Goal: Information Seeking & Learning: Find specific fact

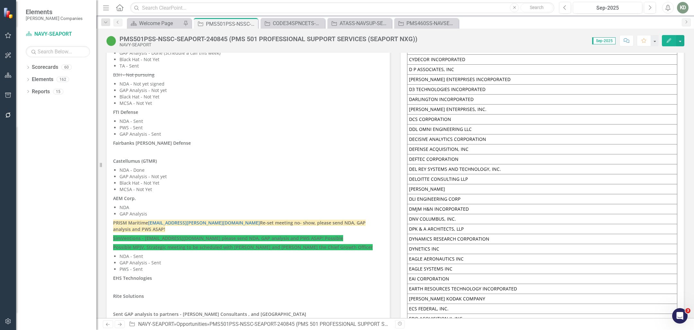
scroll to position [4225, 0]
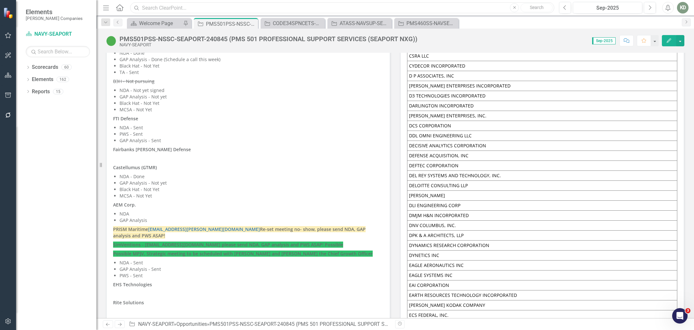
click at [295, 5] on input "text" at bounding box center [342, 7] width 424 height 11
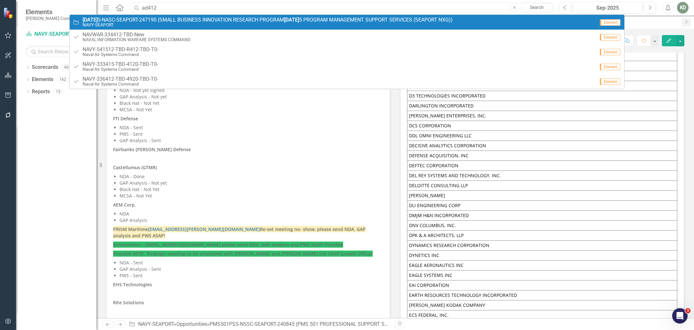
type input "ad412"
click at [258, 15] on link "Opportunity [DATE] 5-NASC-SEAPORT-247190 (SMALL BUSINESS INNOVATION RESEARCH PR…" at bounding box center [347, 22] width 554 height 15
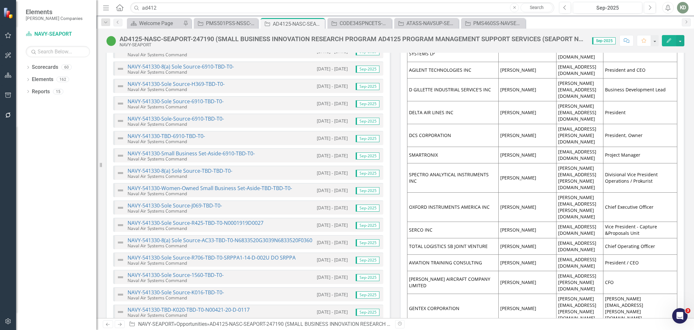
scroll to position [2905, 0]
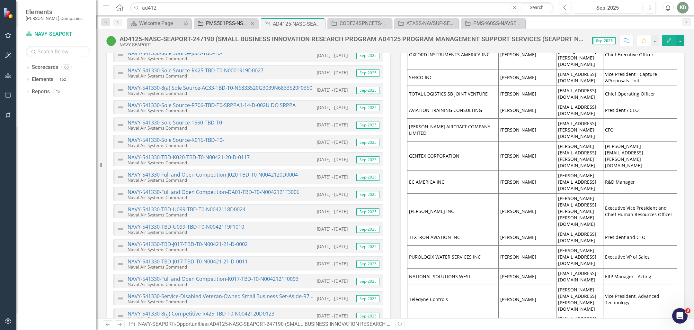
click at [229, 24] on div "PMS501PSS-NSSC-SEAPORT-240845 (PMS 501 PROFESSIONAL SUPPORT SERVICES (SEAPORT N…" at bounding box center [227, 23] width 42 height 8
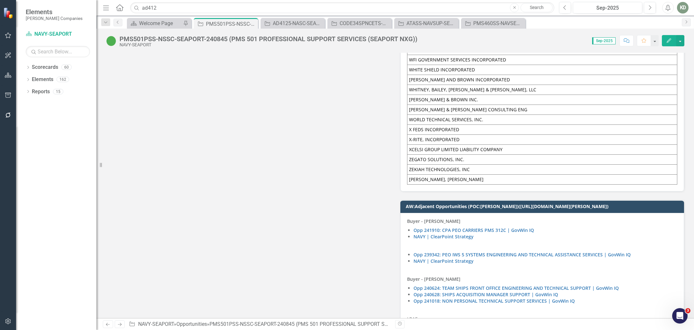
scroll to position [7632, 0]
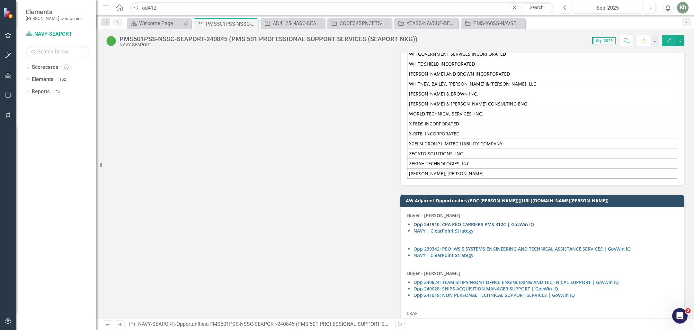
click at [461, 221] on link "Opp 241910: CPA PEO CARRIERS PMS 312C | GovWin IQ" at bounding box center [473, 224] width 120 height 6
click at [480, 235] on p at bounding box center [542, 239] width 270 height 9
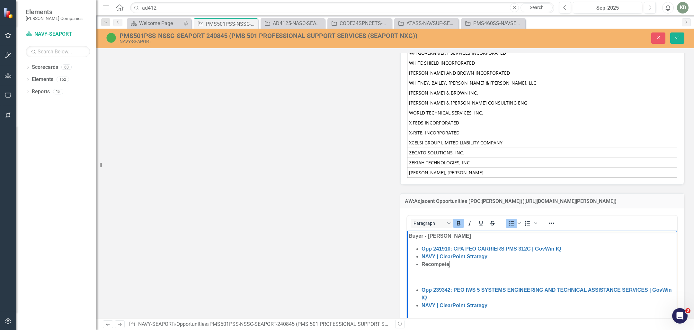
scroll to position [7638, 0]
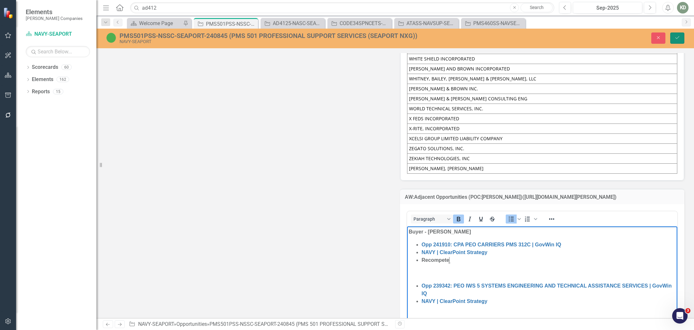
click at [677, 40] on button "Save" at bounding box center [677, 37] width 14 height 11
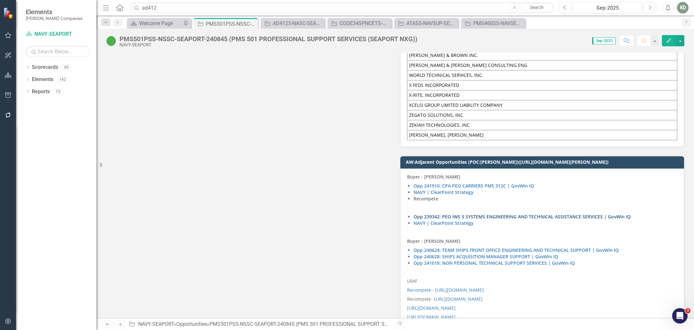
click at [495, 213] on link "Opp 239342: PEO IWS 5 SYSTEMS ENGINEERING AND TECHNICAL ASSISTANCE SERVICES | G…" at bounding box center [521, 216] width 217 height 6
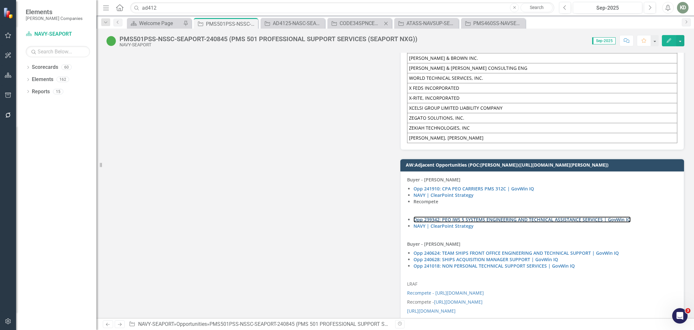
scroll to position [7666, 0]
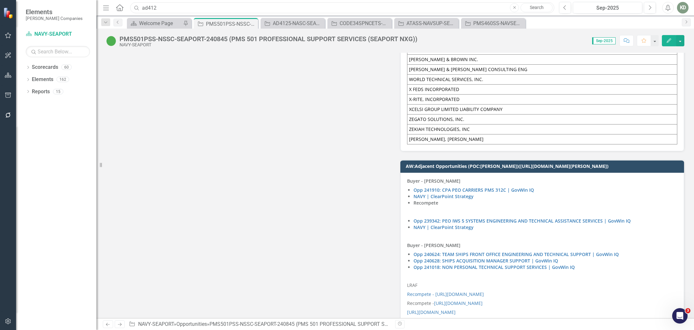
drag, startPoint x: 179, startPoint y: 6, endPoint x: 117, endPoint y: 4, distance: 62.3
click at [117, 4] on div "Menu Home Search ad412 Close Search" at bounding box center [326, 8] width 451 height 12
paste input "23934"
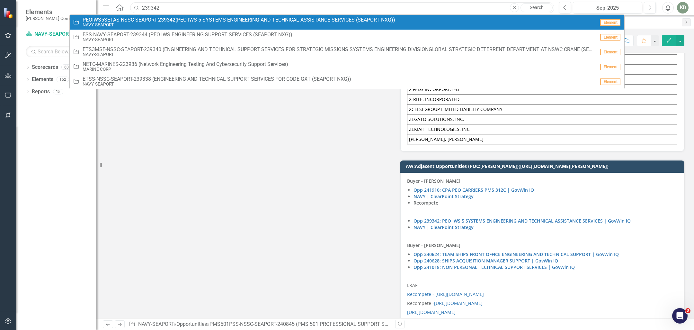
type input "239342"
click at [274, 22] on span "PEOIWS5SETAS-NSSC-SEAPORT- 239342 (PEO IWS 5 SYSTEMS ENGINEERING AND TECHNICAL …" at bounding box center [239, 20] width 313 height 6
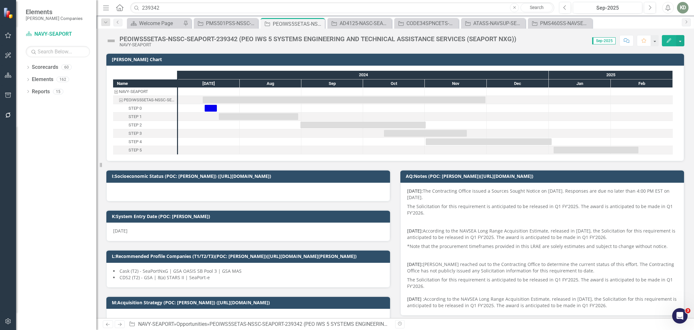
checkbox input "true"
click at [167, 9] on input "239342" at bounding box center [342, 7] width 424 height 11
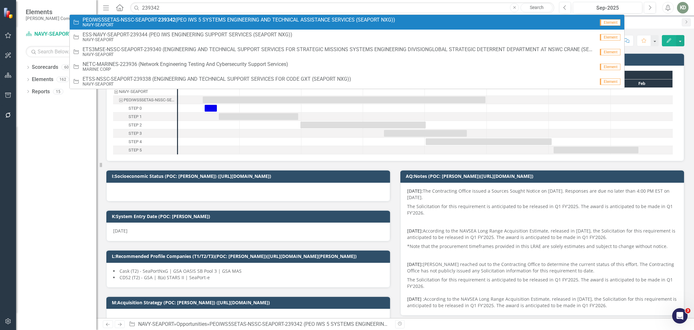
click at [175, 20] on strong "239342" at bounding box center [166, 20] width 17 height 6
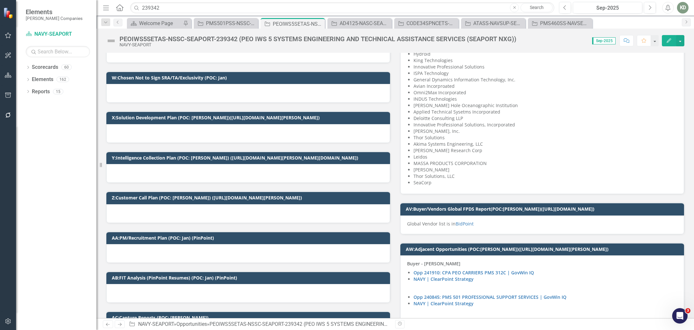
scroll to position [1314, 0]
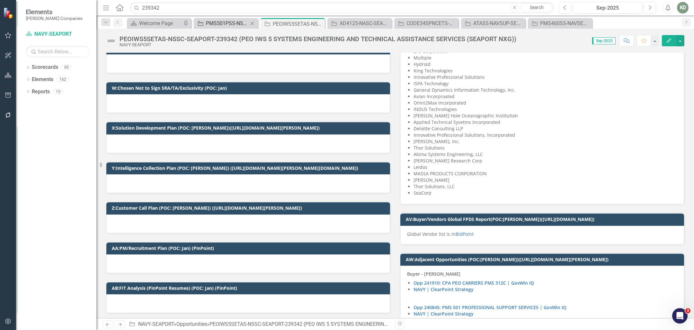
click at [230, 25] on div "PMS501PSS-NSSC-SEAPORT-240845 (PMS 501 PROFESSIONAL SUPPORT SERVICES (SEAPORT N…" at bounding box center [227, 23] width 42 height 8
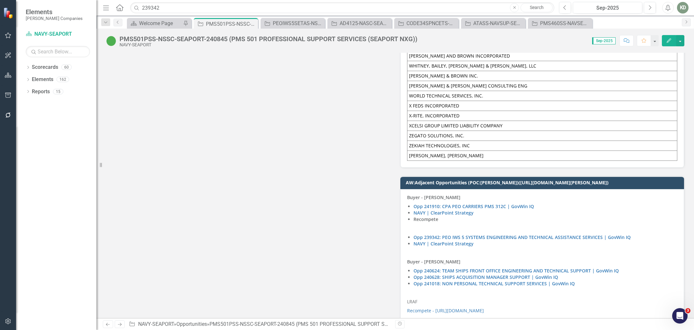
scroll to position [7651, 0]
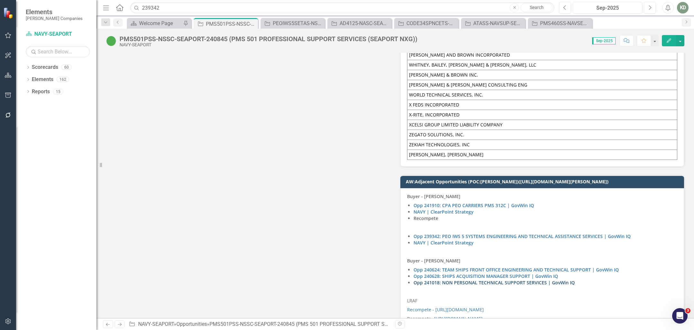
click at [537, 279] on link "Opp 241018: NON PERSONAL TECHNICAL SUPPORT SERVICES | GovWin IQ" at bounding box center [493, 282] width 161 height 6
drag, startPoint x: 214, startPoint y: 10, endPoint x: 130, endPoint y: 7, distance: 83.6
click at [130, 7] on input "239342" at bounding box center [342, 7] width 424 height 11
paste input "41018"
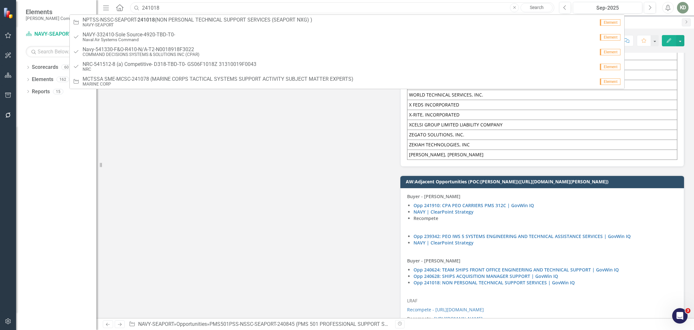
type input "241018"
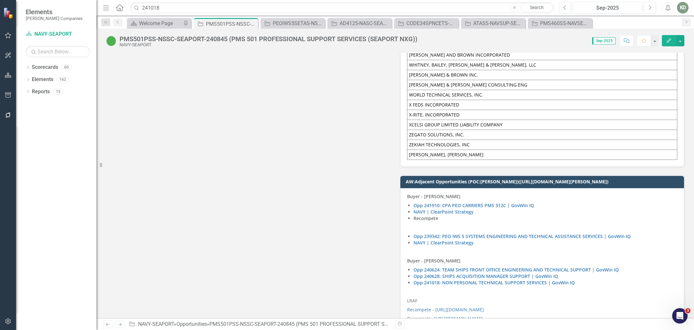
click at [596, 279] on li "Opp 241018: NON PERSONAL TECHNICAL SUPPORT SERVICES | GovWin IQ" at bounding box center [545, 282] width 264 height 6
click at [597, 279] on li "Opp 241018: NON PERSONAL TECHNICAL SUPPORT SERVICES | GovWin IQ" at bounding box center [545, 282] width 264 height 6
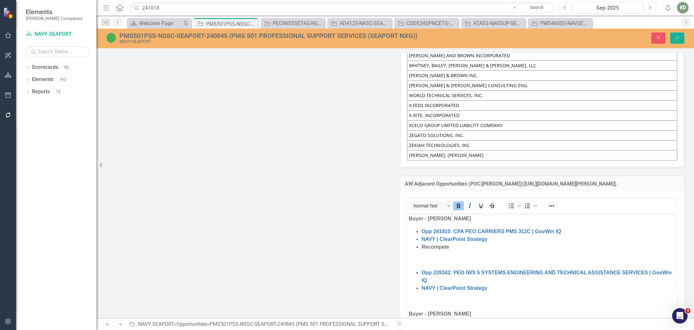
scroll to position [0, 0]
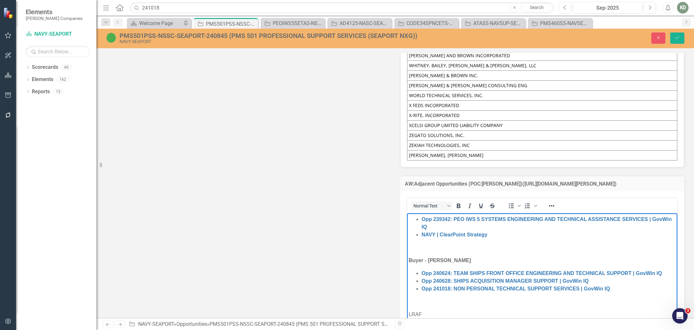
click at [634, 294] on body "Buyer - [PERSON_NAME] Opp 241910: CPA PEO CARRIERS PMS 312C | GovWin IQ NAVY | …" at bounding box center [542, 294] width 270 height 268
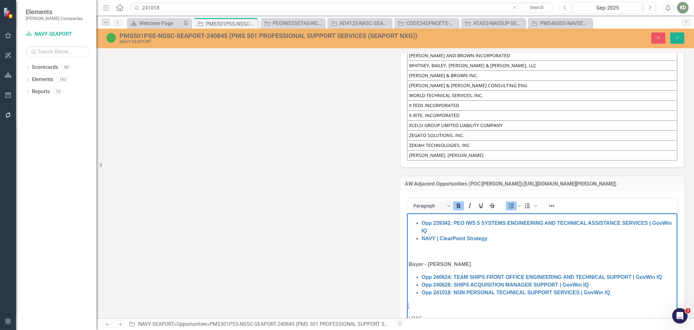
click at [636, 291] on li "Opp 241018: NON PERSONAL TECHNICAL SUPPORT SERVICES | GovWin IQ" at bounding box center [548, 292] width 254 height 8
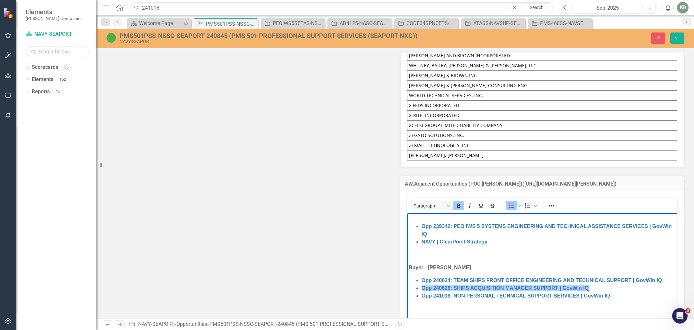
click at [636, 291] on li "Opp 240628: SHIPS ACQUISITION MANAGER SUPPORT | GovWin IQ﻿" at bounding box center [548, 288] width 254 height 8
click at [633, 292] on li "Opp 241018: NON PERSONAL TECHNICAL SUPPORT SERVICES | GovWin IQ" at bounding box center [548, 296] width 254 height 8
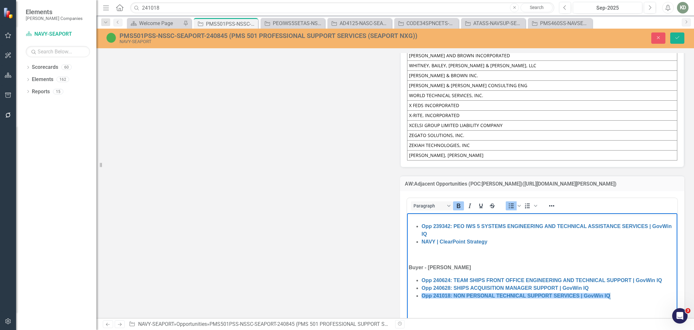
click at [623, 298] on li "﻿Opp 241018: NON PERSONAL TECHNICAL SUPPORT SERVICES | GovWin IQ" at bounding box center [548, 296] width 254 height 8
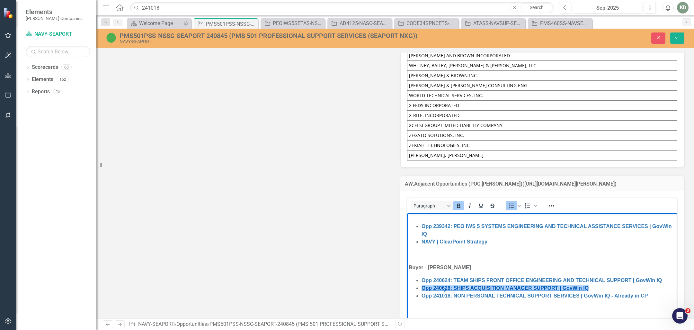
click at [446, 286] on link "Opp 240628: SHIPS ACQUISITION MANAGER SUPPORT | GovWin IQ" at bounding box center [504, 287] width 167 height 5
copy link "240628"
click at [609, 287] on li "Opp 240628: SHIPS ACQUISITION MANAGER SUPPORT | GovWin IQ" at bounding box center [548, 288] width 254 height 8
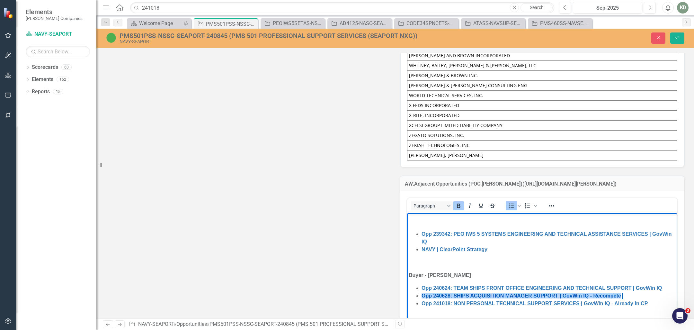
scroll to position [38, 0]
click at [448, 286] on link "Opp 240624: TEAM SHIPS FRONT OFFICE ENGINEERING AND TECHNICAL SUPPORT | GovWin …" at bounding box center [541, 288] width 240 height 5
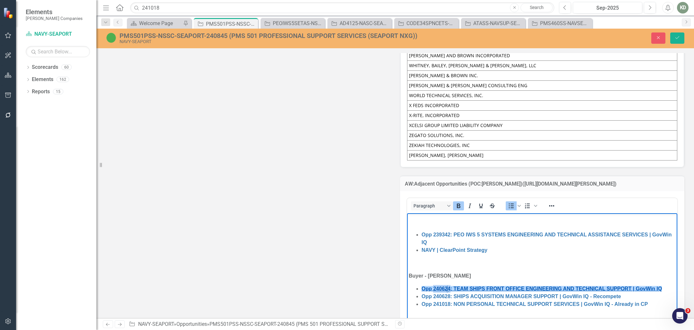
click at [448, 286] on link "Opp 240624: TEAM SHIPS FRONT OFFICE ENGINEERING AND TECHNICAL SUPPORT | GovWin …" at bounding box center [541, 288] width 240 height 5
copy link "240624"
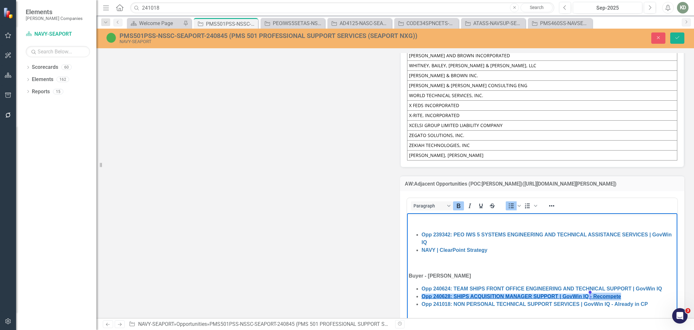
copy link "- Recompete"
drag, startPoint x: 616, startPoint y: 297, endPoint x: 592, endPoint y: 297, distance: 24.4
click at [590, 297] on li "Opp 240628: SHIPS ACQUISITION MANAGER SUPPORT | GovWin IQ - Recompete" at bounding box center [548, 296] width 254 height 8
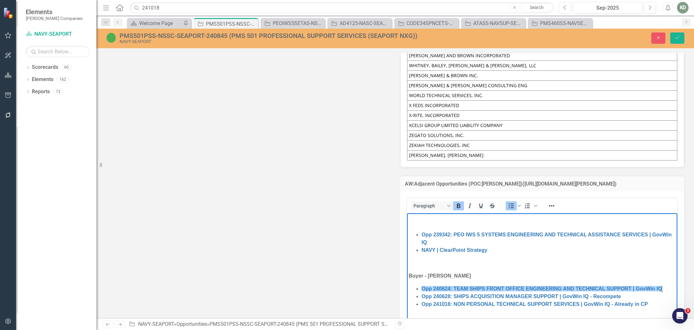
click at [666, 288] on li "Opp 240624: TEAM SHIPS FRONT OFFICE ENGINEERING AND TECHNICAL SUPPORT | GovWin …" at bounding box center [548, 289] width 254 height 8
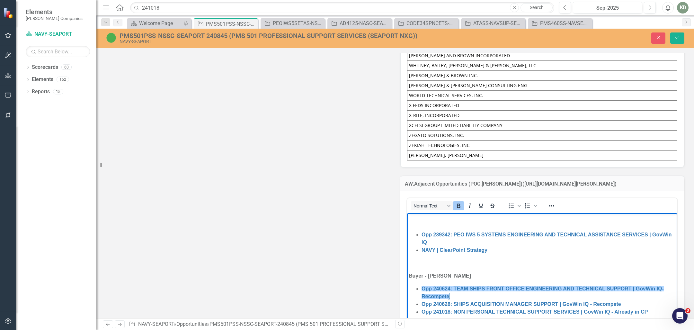
click at [638, 273] on p "Buyer - [PERSON_NAME]" at bounding box center [542, 276] width 267 height 8
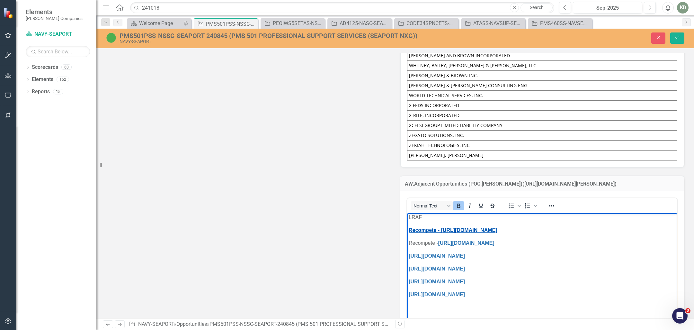
scroll to position [163, 0]
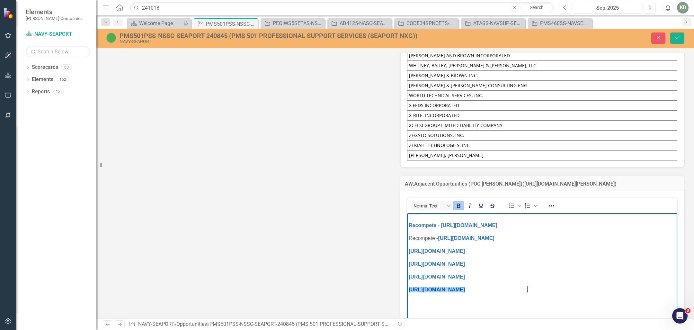
click at [465, 291] on link "[URL][DOMAIN_NAME]" at bounding box center [437, 289] width 56 height 5
copy link "240845"
drag, startPoint x: 537, startPoint y: 285, endPoint x: 393, endPoint y: 288, distance: 144.6
click at [407, 288] on html "Buyer - [PERSON_NAME] Opp 241910: CPA PEO CARRIERS PMS 312C | GovWin IQ NAVY | …" at bounding box center [542, 188] width 270 height 276
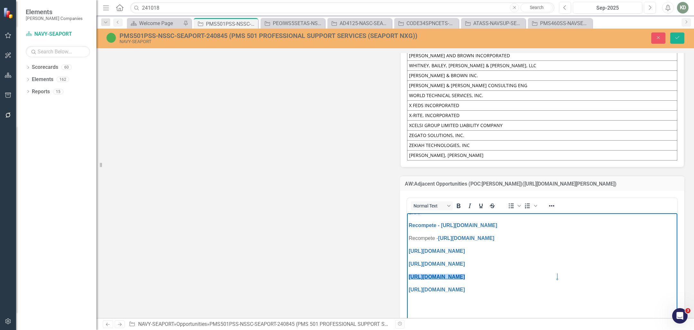
click at [465, 275] on link "[URL][DOMAIN_NAME]" at bounding box center [437, 276] width 56 height 5
copy link "N0017821F3013"
click at [465, 261] on link "[URL][DOMAIN_NAME]" at bounding box center [437, 263] width 56 height 5
click at [465, 278] on link "[URL][DOMAIN_NAME]" at bounding box center [437, 276] width 56 height 5
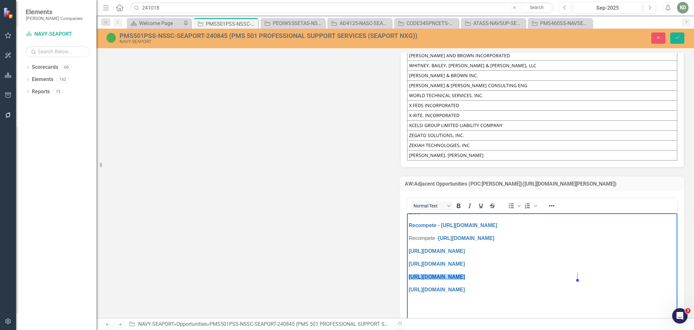
click at [465, 278] on link "[URL][DOMAIN_NAME]" at bounding box center [437, 276] width 56 height 5
copy link "N0017821F3013"
click at [465, 263] on link "[URL][DOMAIN_NAME]" at bounding box center [437, 263] width 56 height 5
copy link "N0017820F3011"
